Goal: Task Accomplishment & Management: Complete application form

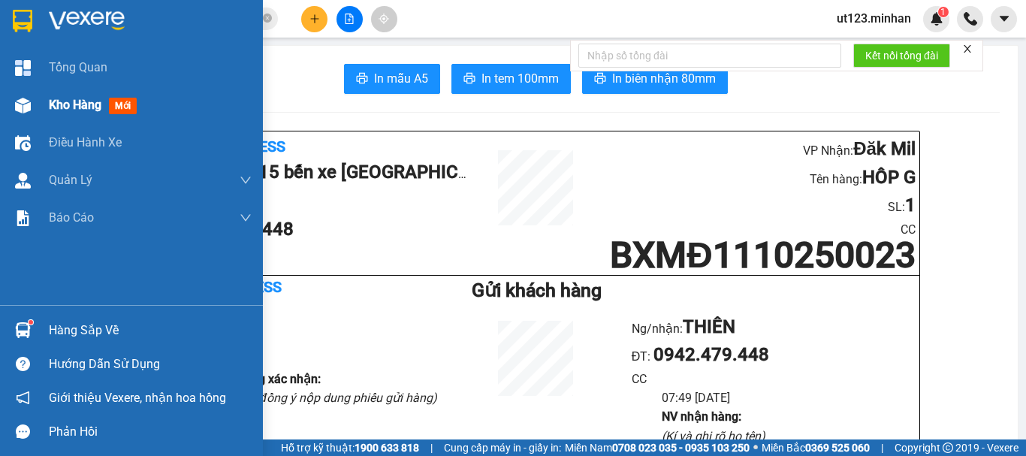
click at [23, 95] on div at bounding box center [23, 105] width 26 height 26
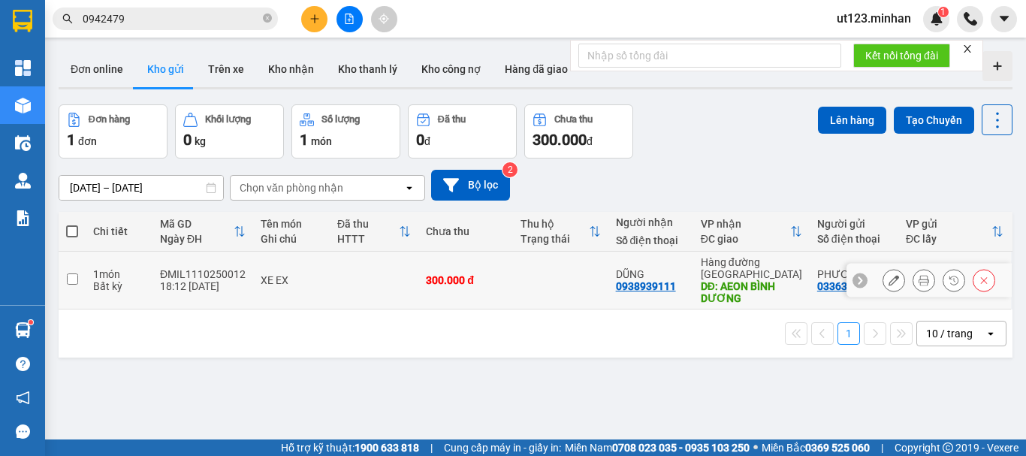
drag, startPoint x: 66, startPoint y: 273, endPoint x: 107, endPoint y: 258, distance: 43.7
click at [68, 273] on input "checkbox" at bounding box center [72, 278] width 11 height 11
checkbox input "true"
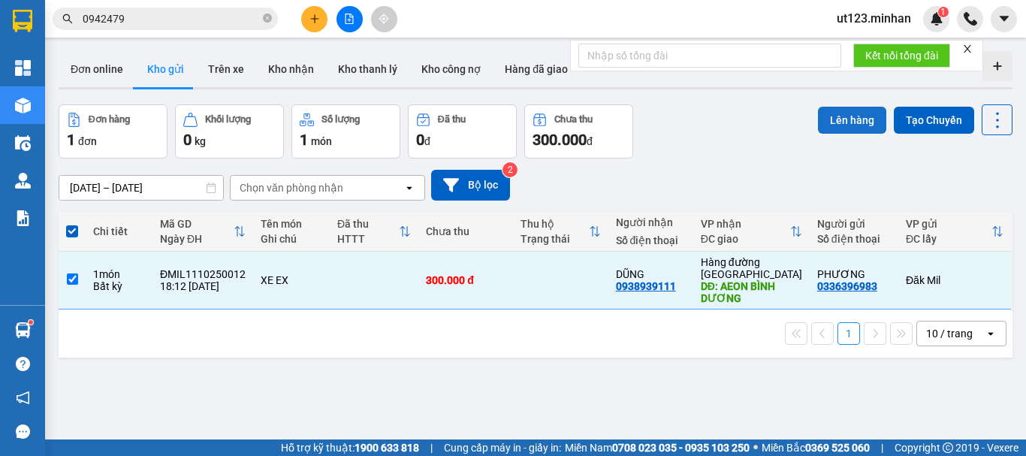
click at [840, 116] on button "Lên hàng" at bounding box center [852, 120] width 68 height 27
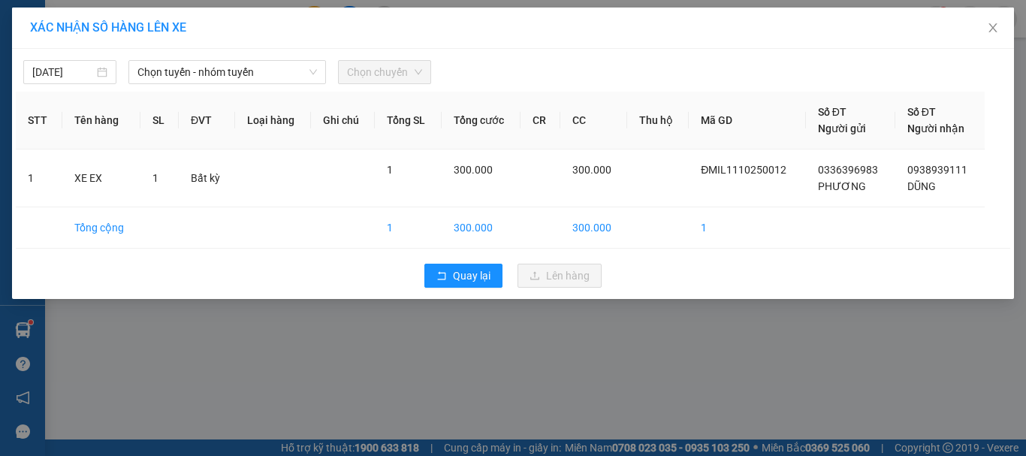
drag, startPoint x: 193, startPoint y: 75, endPoint x: 216, endPoint y: 84, distance: 25.0
click at [196, 78] on span "Chọn tuyến - nhóm tuyến" at bounding box center [226, 72] width 179 height 23
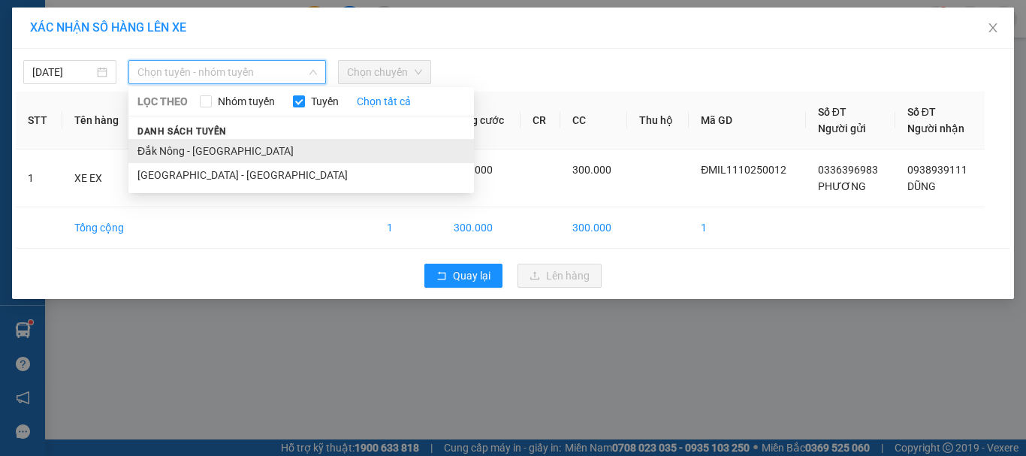
click at [213, 148] on li "Đắk Nông - [GEOGRAPHIC_DATA]" at bounding box center [300, 151] width 345 height 24
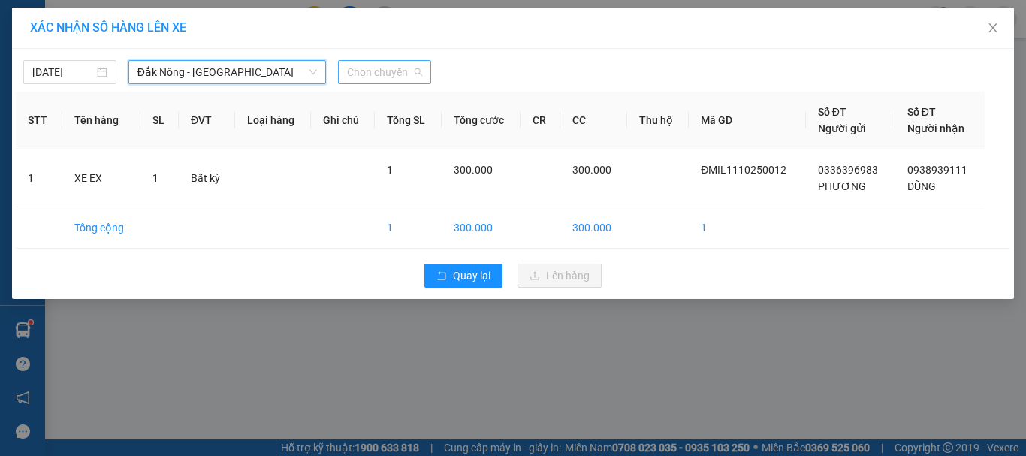
click at [418, 70] on span "Chọn chuyến" at bounding box center [384, 72] width 75 height 23
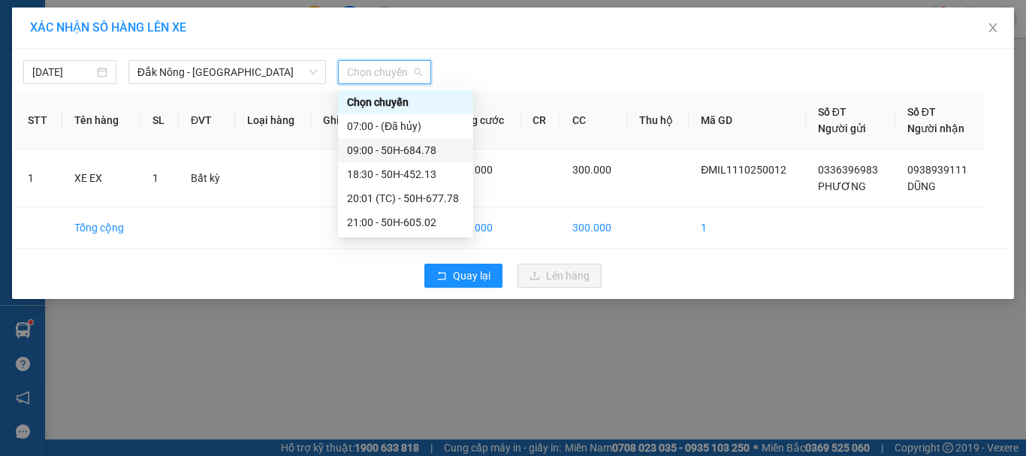
click at [424, 152] on div "09:00 - 50H-684.78" at bounding box center [405, 150] width 117 height 17
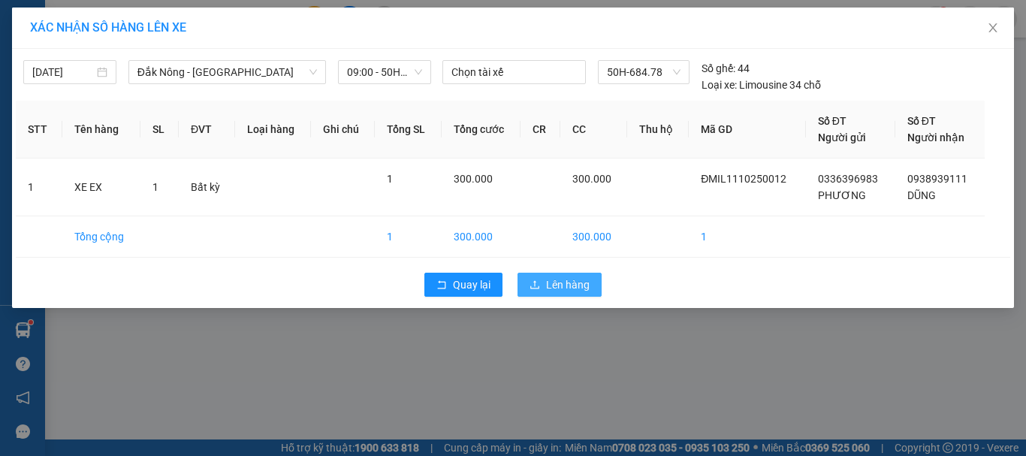
click at [556, 293] on button "Lên hàng" at bounding box center [559, 285] width 84 height 24
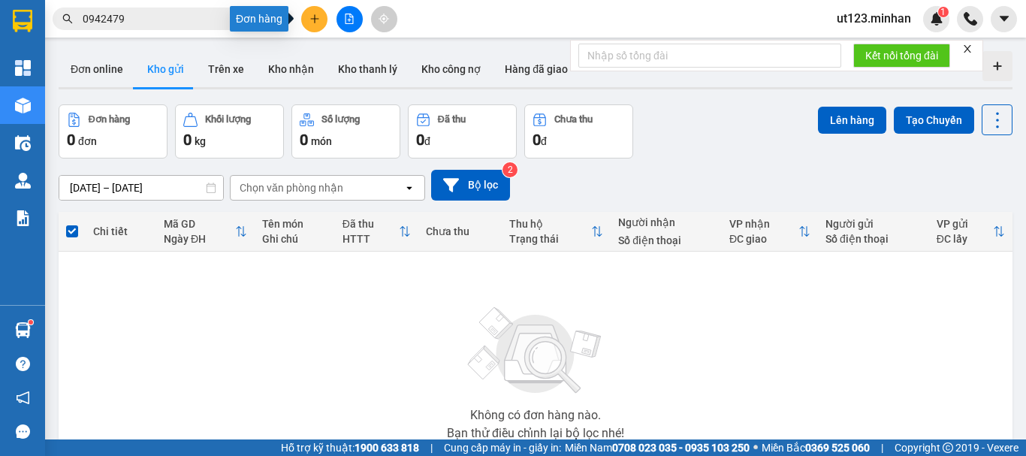
click at [321, 17] on button at bounding box center [314, 19] width 26 height 26
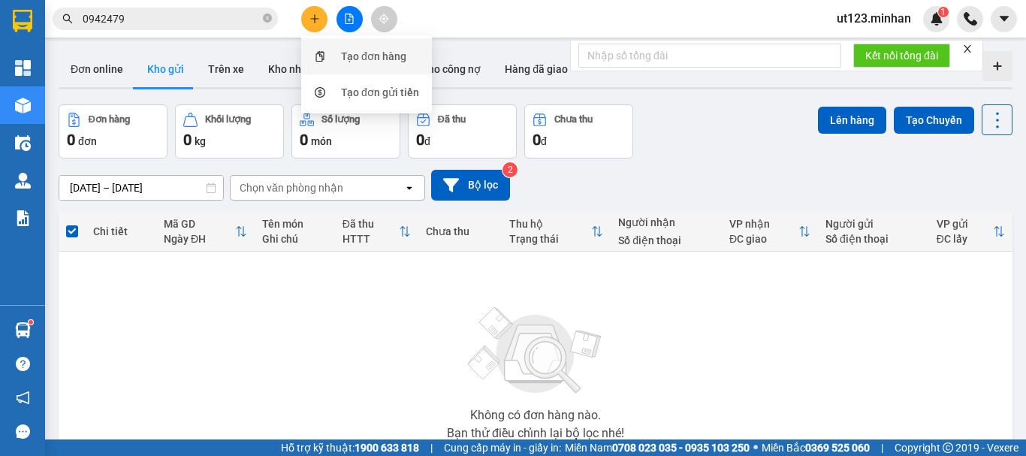
click at [339, 48] on div "Tạo đơn hàng" at bounding box center [366, 56] width 113 height 29
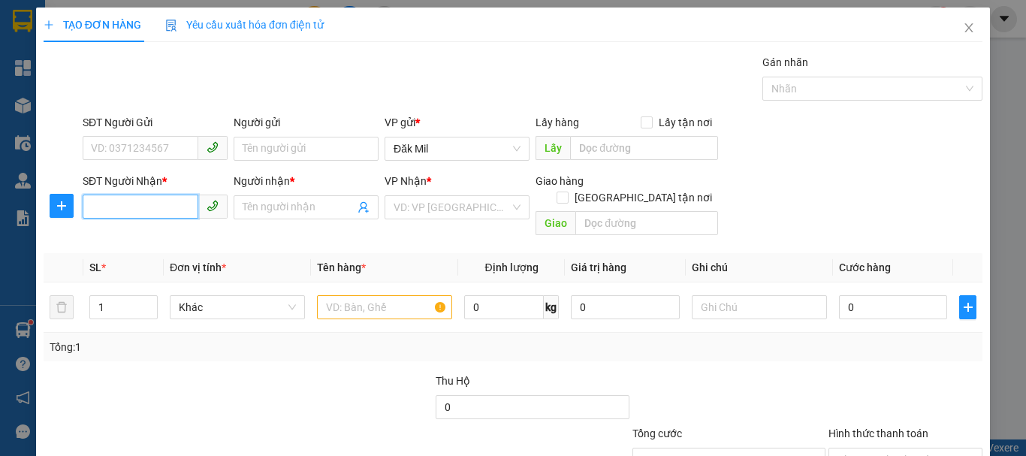
click at [152, 196] on input "SĐT Người Nhận *" at bounding box center [141, 206] width 116 height 24
click at [348, 300] on input "text" at bounding box center [384, 307] width 135 height 24
type input "bao xanh"
click at [147, 200] on input "SĐT Người Nhận *" at bounding box center [141, 206] width 116 height 24
type input "0943470755"
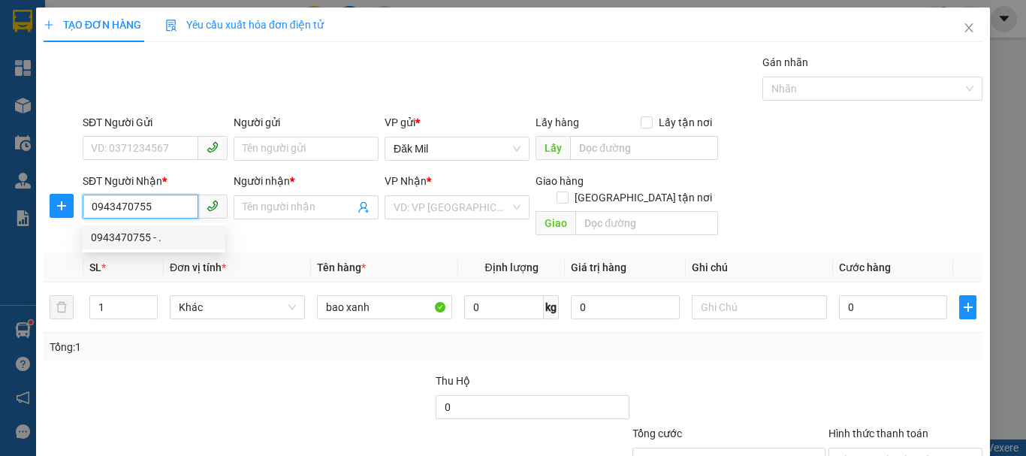
click at [161, 234] on div "0943470755 - ." at bounding box center [153, 237] width 125 height 17
type input "."
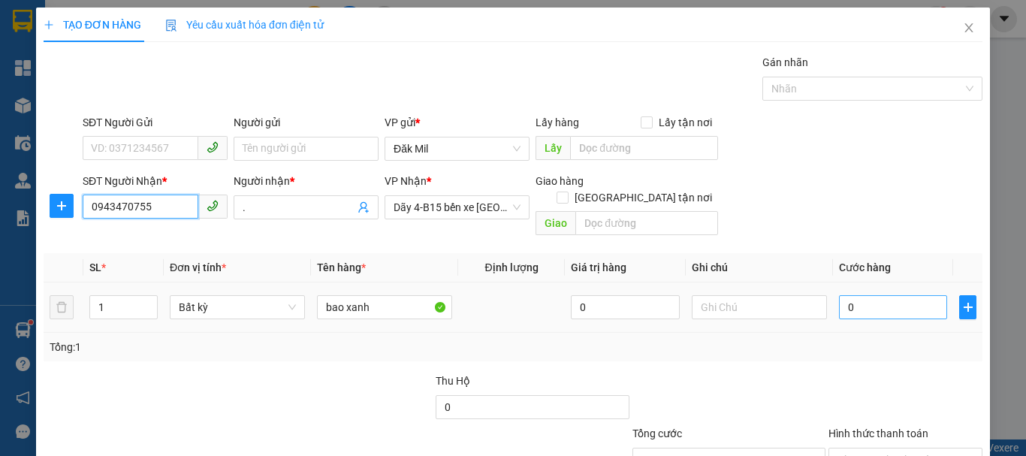
type input "0943470755"
click at [912, 298] on input "0" at bounding box center [893, 307] width 108 height 24
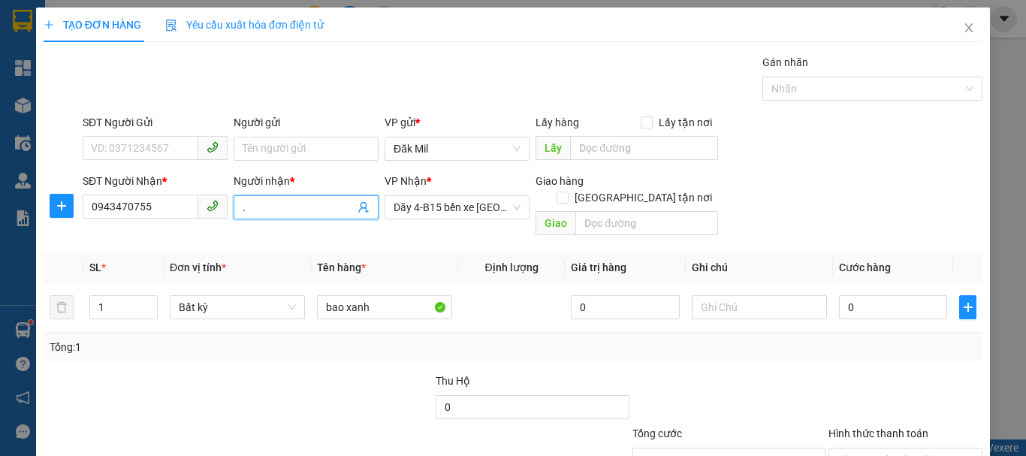
click at [289, 207] on input "." at bounding box center [299, 207] width 112 height 17
click at [900, 295] on input "0" at bounding box center [893, 307] width 108 height 24
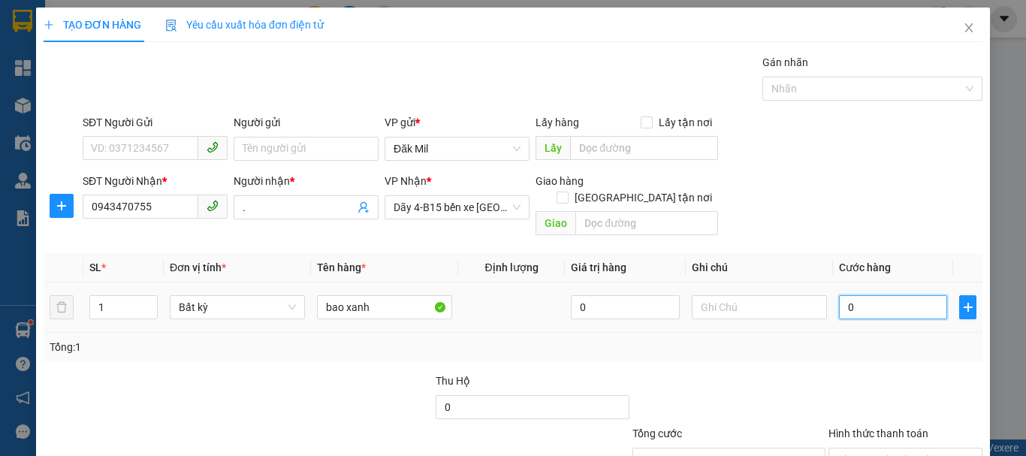
type input "5"
type input "50"
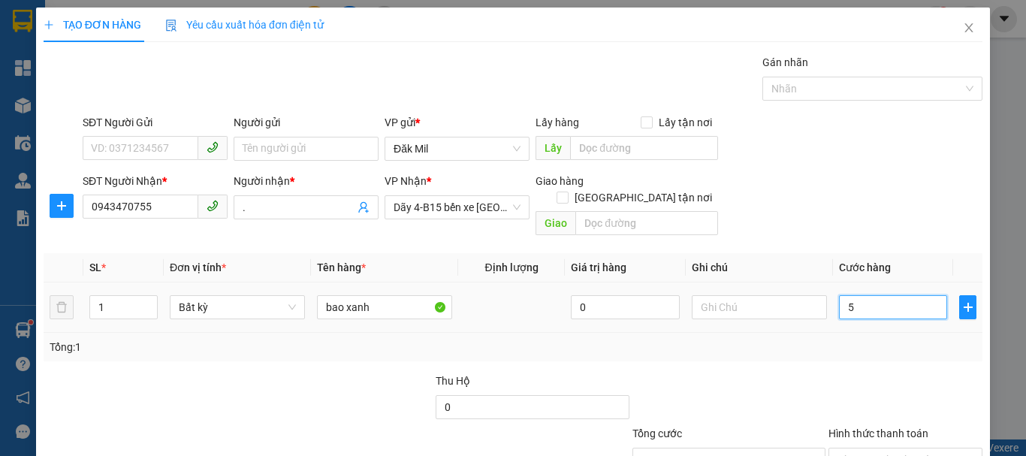
type input "50"
type input "5"
type input "0"
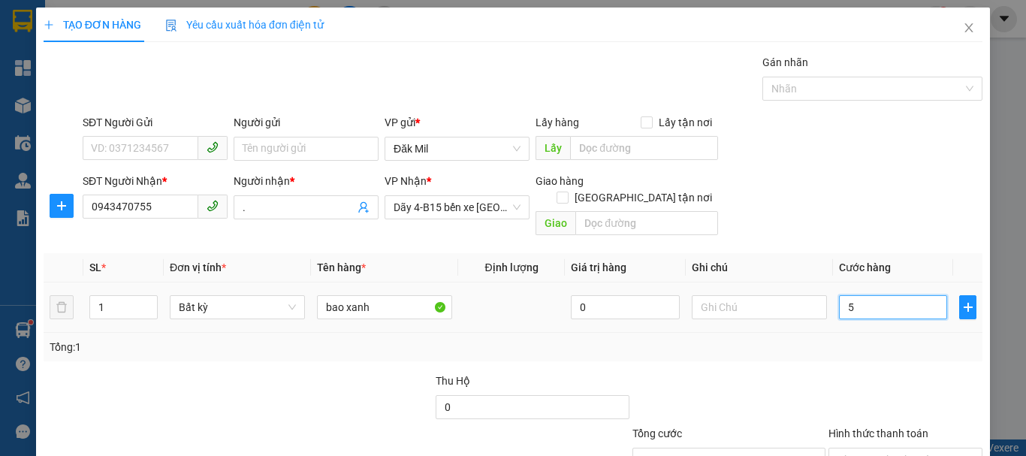
type input "0"
type input "06"
type input "6"
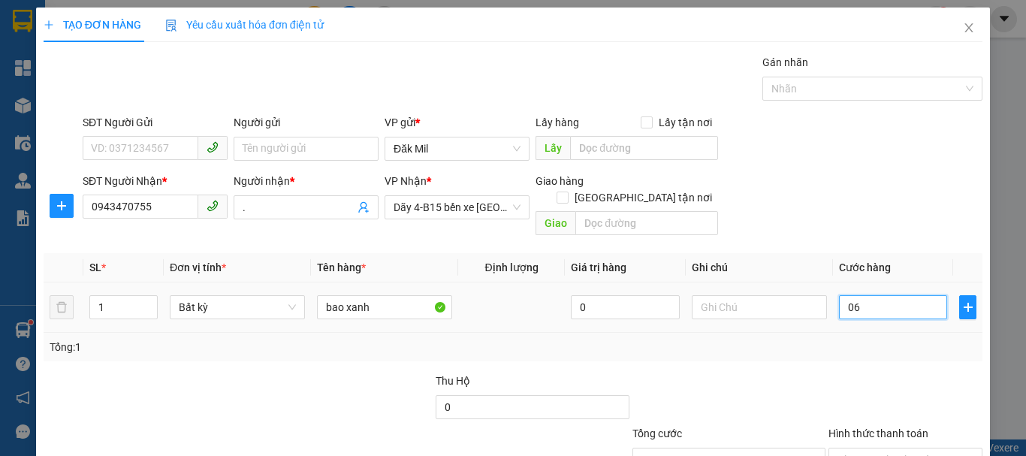
type input "060"
type input "60"
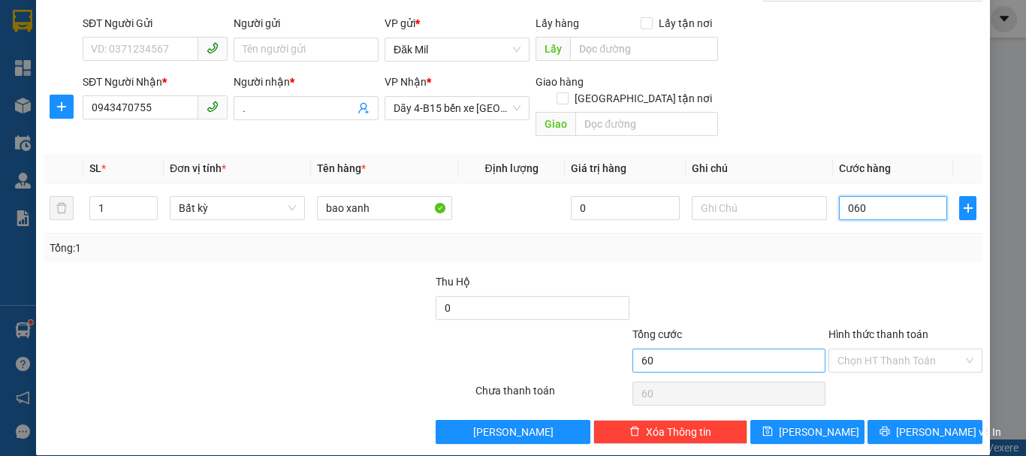
scroll to position [100, 0]
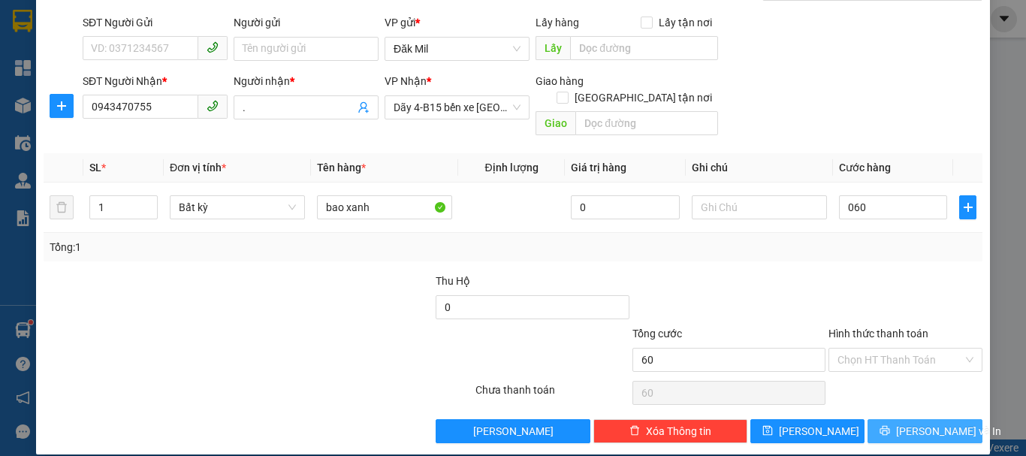
type input "60.000"
click at [933, 423] on span "[PERSON_NAME] và In" at bounding box center [948, 431] width 105 height 17
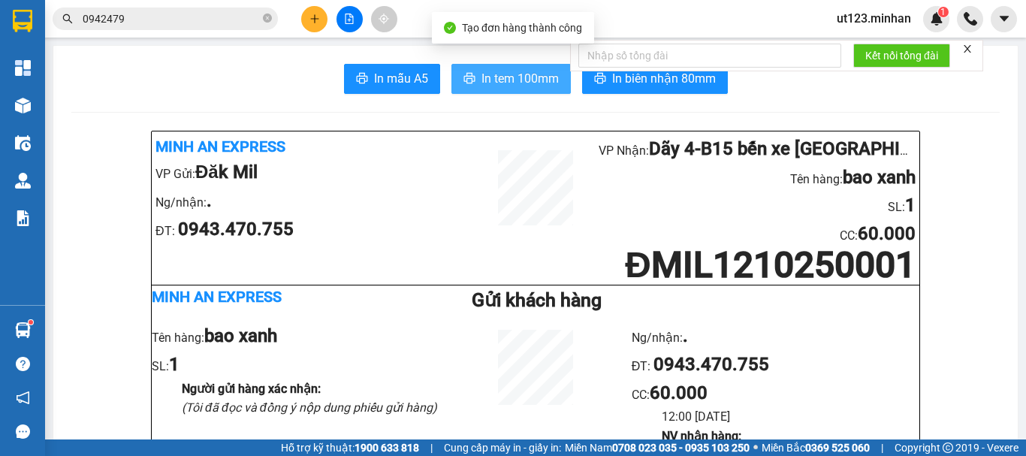
click at [505, 75] on span "In tem 100mm" at bounding box center [519, 78] width 77 height 19
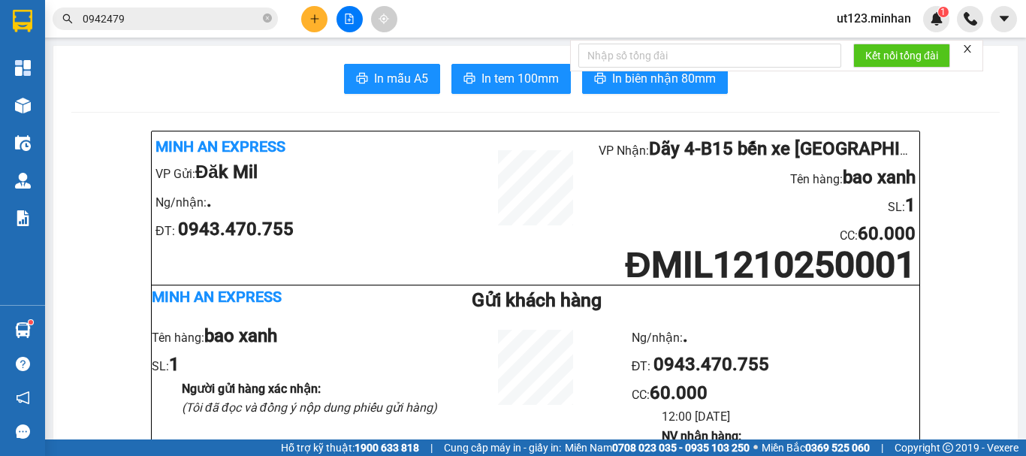
click at [307, 19] on button at bounding box center [314, 19] width 26 height 26
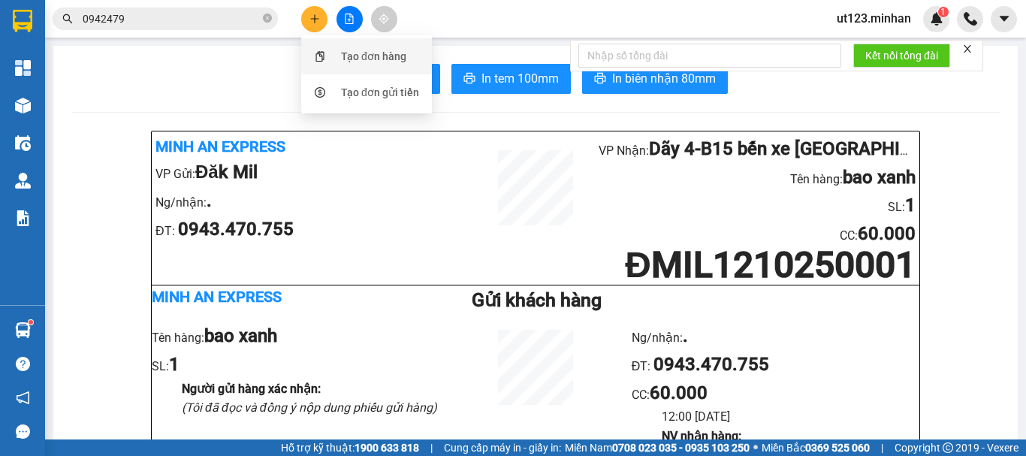
click at [369, 59] on div "Tạo đơn hàng" at bounding box center [373, 56] width 65 height 17
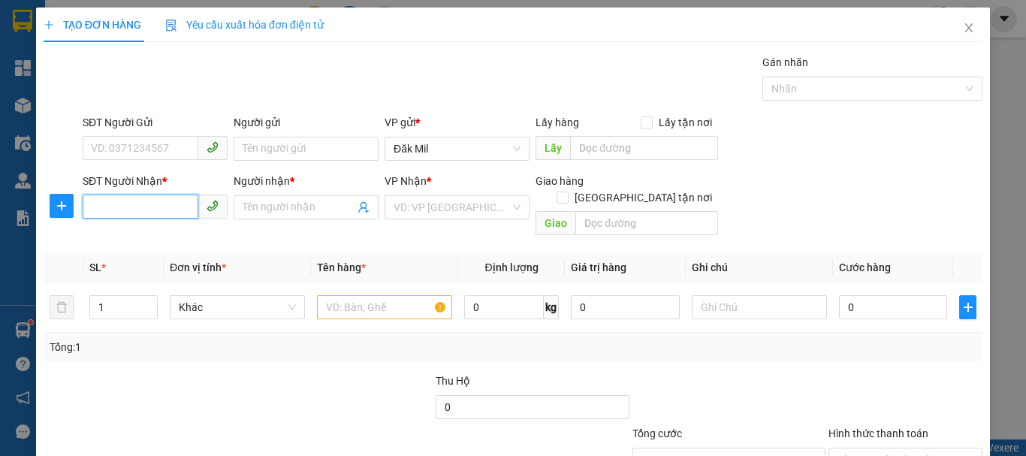
click at [161, 197] on input "SĐT Người Nhận *" at bounding box center [141, 206] width 116 height 24
drag, startPoint x: 95, startPoint y: 205, endPoint x: 75, endPoint y: 210, distance: 20.9
click at [75, 210] on div "SĐT Người Nhận * 20936 20936 Người nhận * Tên người nhận VP Nhận * VD: VP [GEOG…" at bounding box center [513, 207] width 942 height 69
click at [133, 206] on input "0936" at bounding box center [141, 206] width 116 height 24
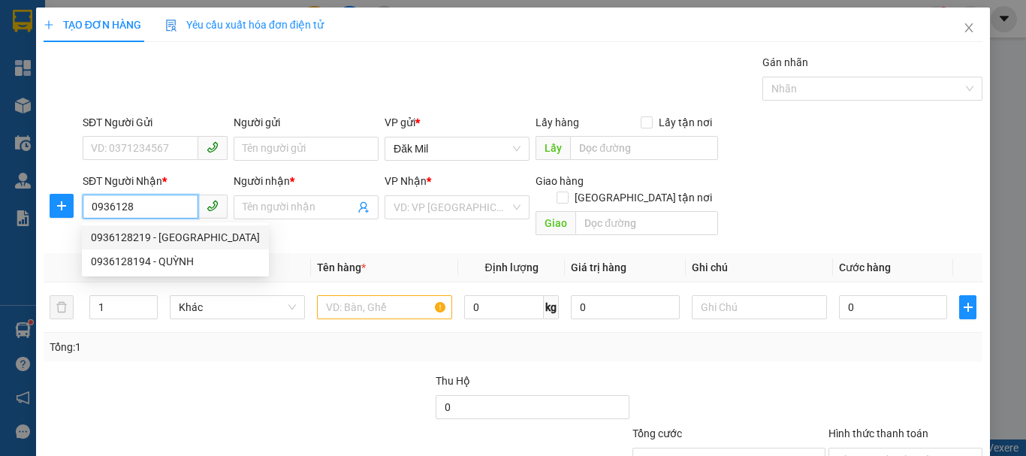
click at [152, 237] on div "0936128219 - [GEOGRAPHIC_DATA]" at bounding box center [175, 237] width 169 height 17
type input "0936128219"
type input "[PERSON_NAME]"
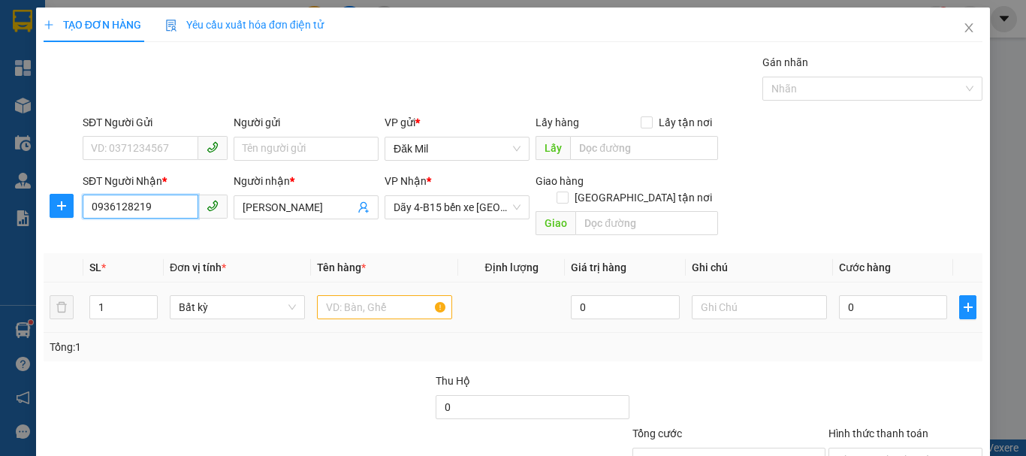
type input "0936128219"
click at [384, 300] on input "text" at bounding box center [384, 307] width 135 height 24
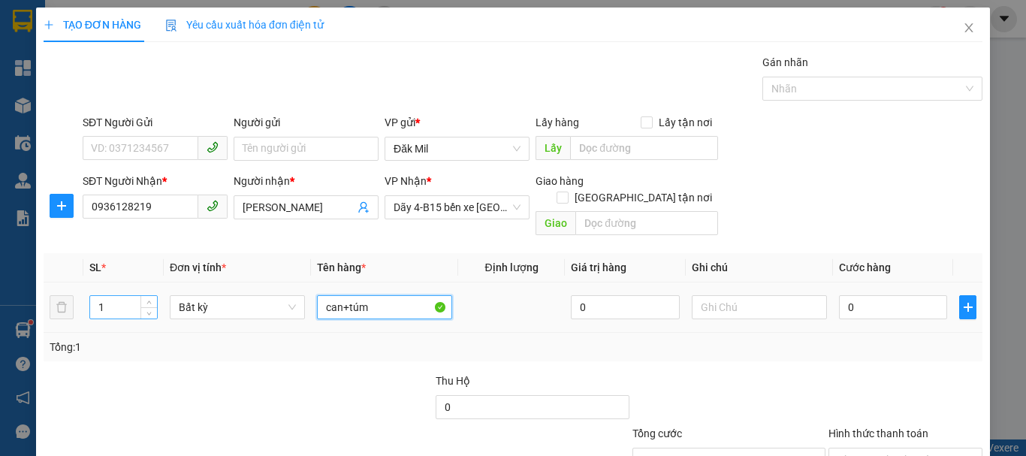
type input "can+túm"
drag, startPoint x: 107, startPoint y: 283, endPoint x: 74, endPoint y: 296, distance: 36.1
click at [74, 296] on tr "1 Bất kỳ can+túm 0 0" at bounding box center [513, 307] width 939 height 50
type input "2"
click at [892, 295] on input "0" at bounding box center [893, 307] width 108 height 24
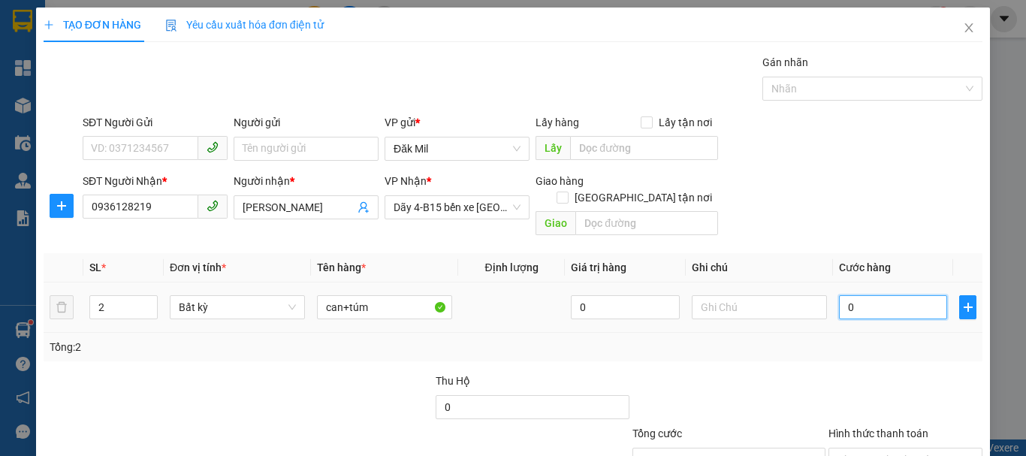
type input "7"
type input "70"
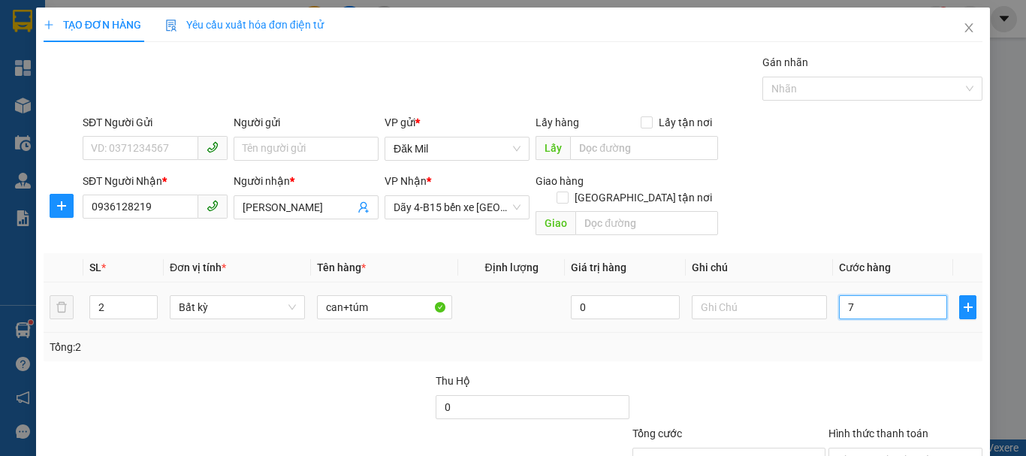
type input "70"
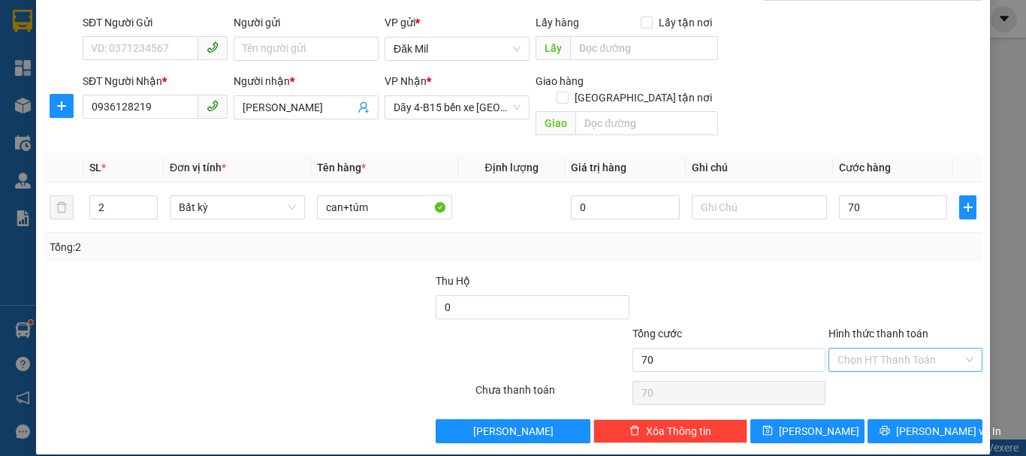
type input "70.000"
click at [882, 350] on input "Hình thức thanh toán" at bounding box center [899, 359] width 125 height 23
click at [884, 367] on div "Tại văn phòng" at bounding box center [896, 373] width 134 height 17
type input "0"
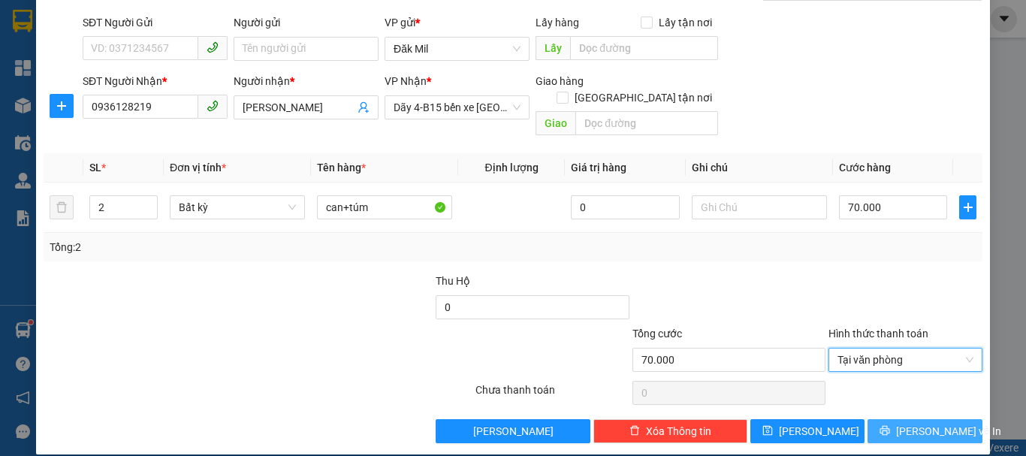
click at [890, 425] on icon "printer" at bounding box center [884, 430] width 11 height 11
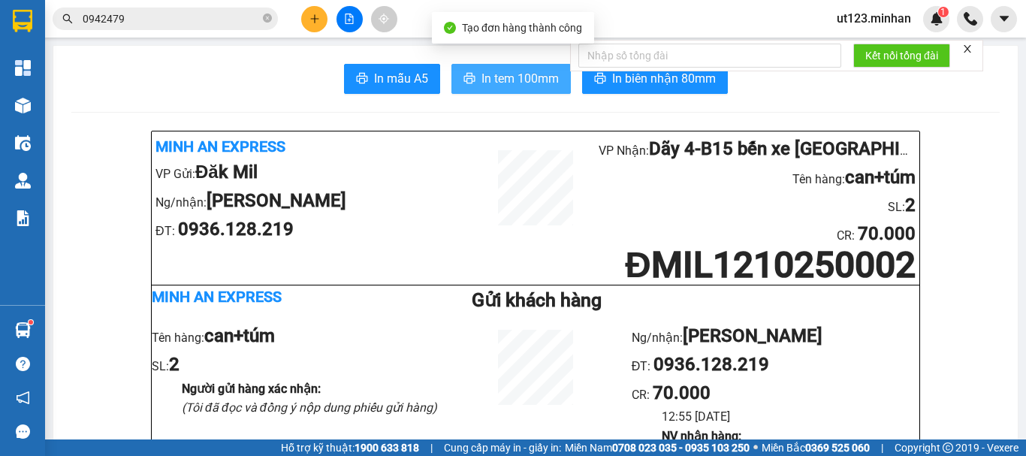
click at [510, 71] on span "In tem 100mm" at bounding box center [519, 78] width 77 height 19
